Goal: Task Accomplishment & Management: Manage account settings

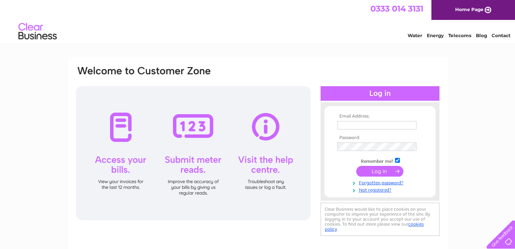
type input "[EMAIL_ADDRESS][DOMAIN_NAME]"
click at [378, 170] on input "submit" at bounding box center [379, 171] width 47 height 11
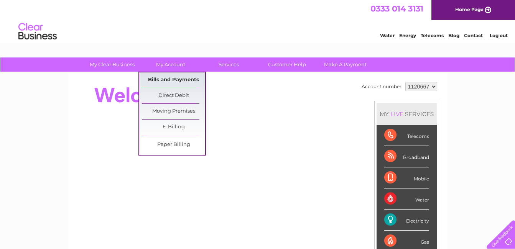
click at [168, 77] on link "Bills and Payments" at bounding box center [173, 80] width 63 height 15
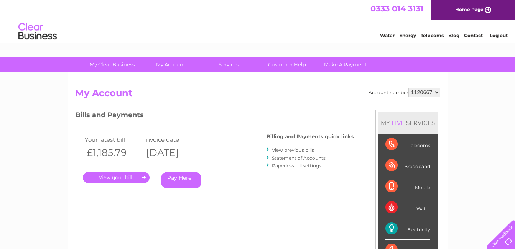
click at [132, 177] on link "." at bounding box center [116, 177] width 67 height 11
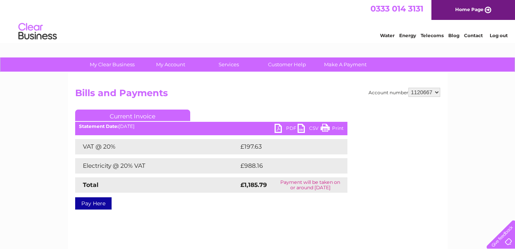
click at [279, 126] on link "PDF" at bounding box center [286, 129] width 23 height 11
click at [278, 126] on link "PDF" at bounding box center [286, 129] width 23 height 11
